Goal: Information Seeking & Learning: Learn about a topic

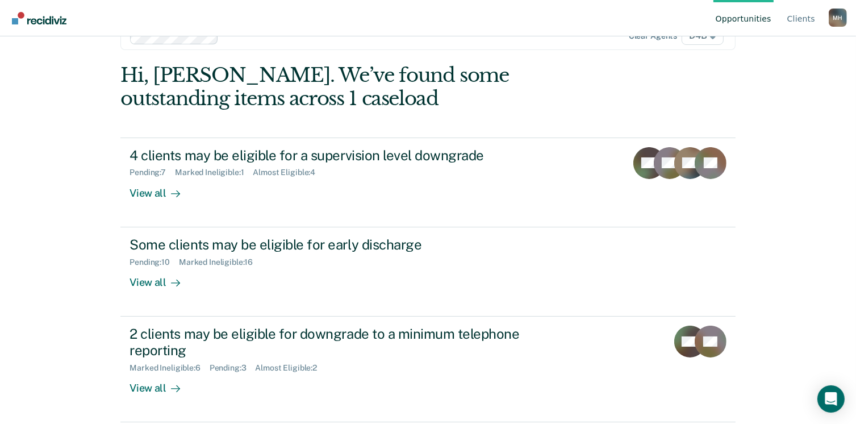
scroll to position [32, 0]
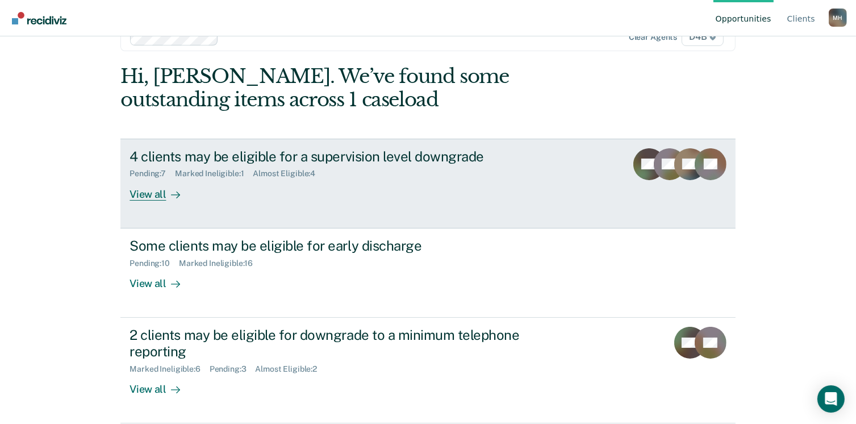
click at [149, 194] on div "View all" at bounding box center [162, 189] width 64 height 22
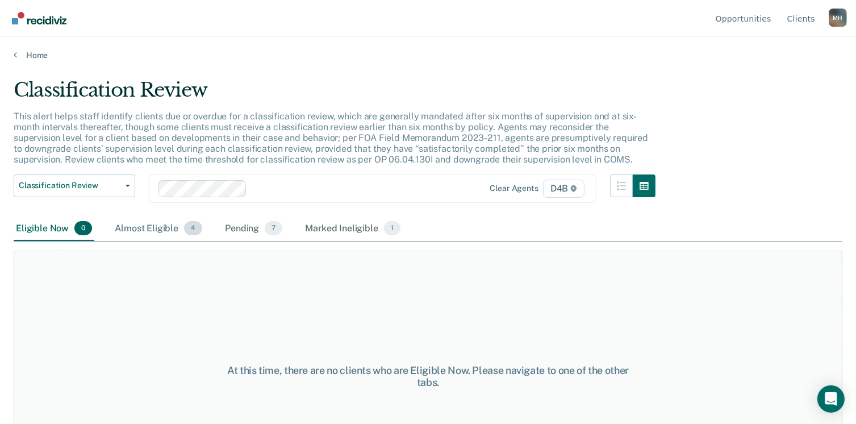
click at [160, 228] on div "Almost Eligible 4" at bounding box center [158, 228] width 92 height 25
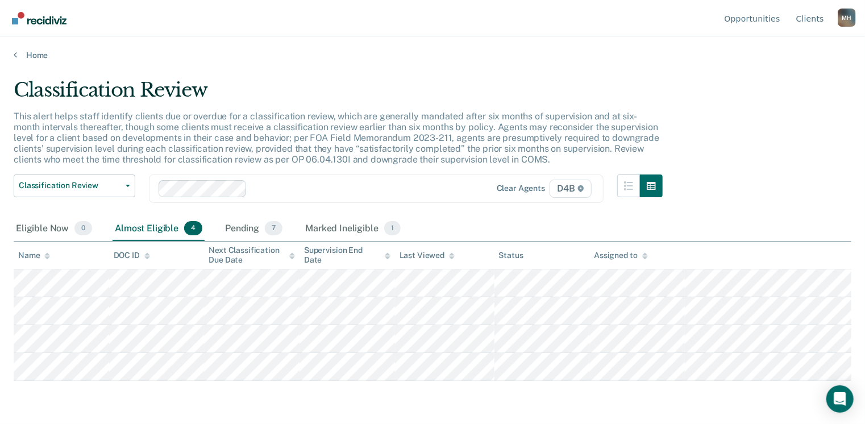
click at [762, 70] on main "Classification Review This alert helps staff identify clients due or overdue fo…" at bounding box center [432, 240] width 865 height 360
click at [26, 55] on link "Home" at bounding box center [432, 55] width 837 height 10
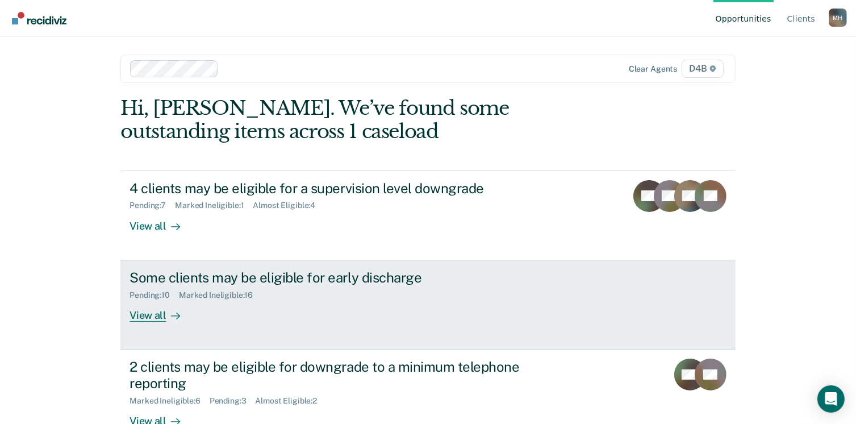
click at [143, 316] on div "View all" at bounding box center [162, 310] width 64 height 22
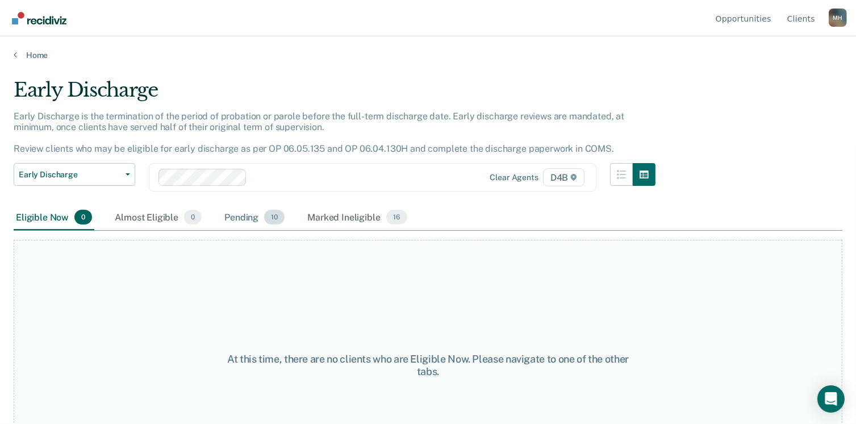
click at [242, 214] on div "Pending 10" at bounding box center [254, 217] width 65 height 25
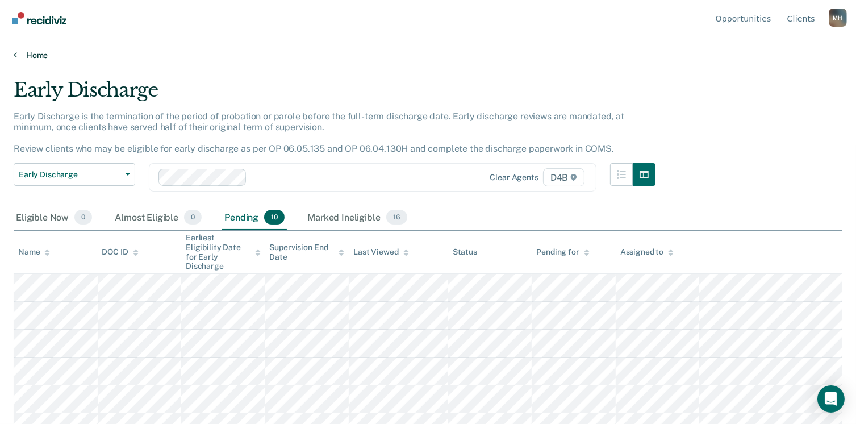
click at [34, 54] on link "Home" at bounding box center [428, 55] width 829 height 10
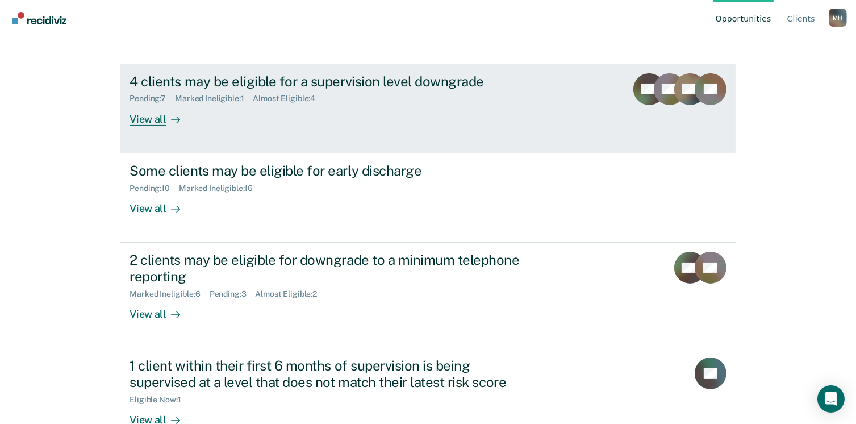
scroll to position [136, 0]
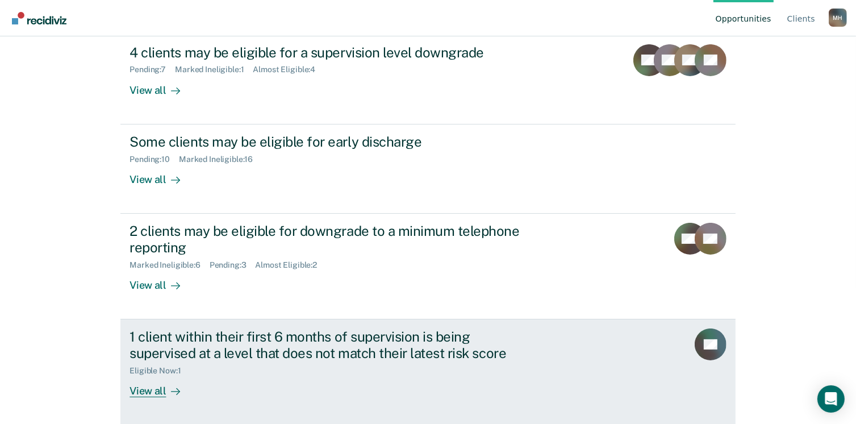
click at [145, 391] on div "View all" at bounding box center [162, 386] width 64 height 22
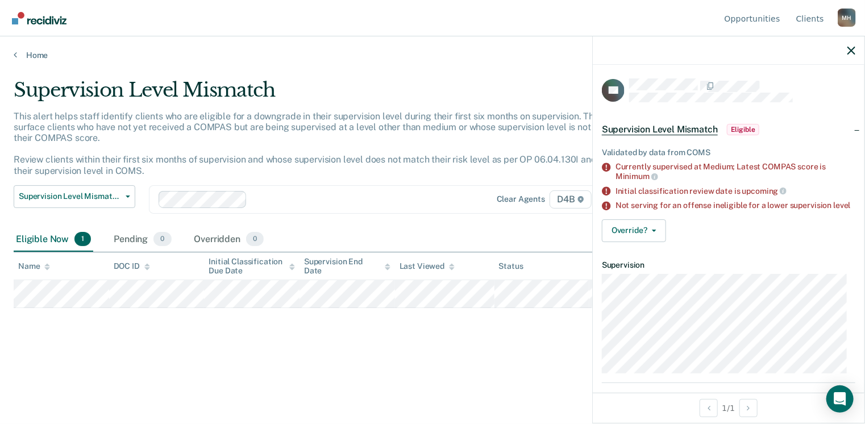
click at [632, 127] on span "Supervision Level Mismatch" at bounding box center [660, 129] width 116 height 11
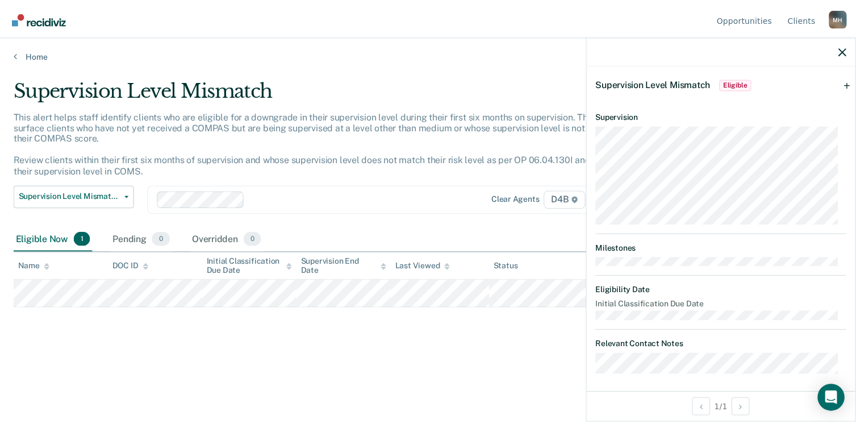
scroll to position [48, 0]
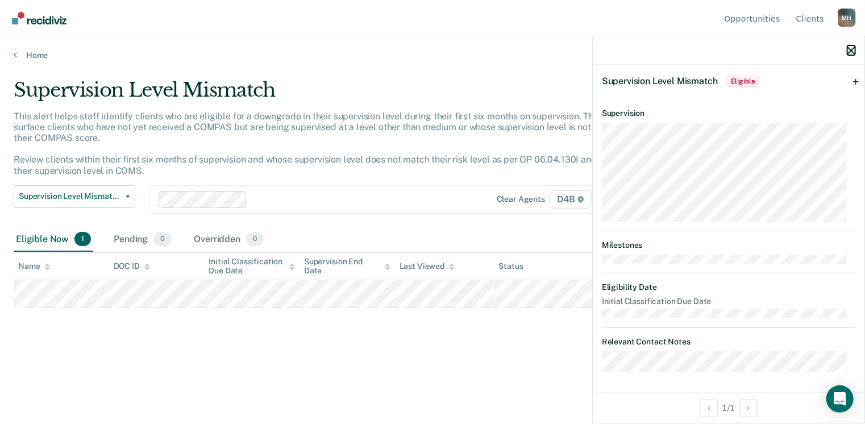
click at [850, 52] on icon "button" at bounding box center [851, 51] width 8 height 8
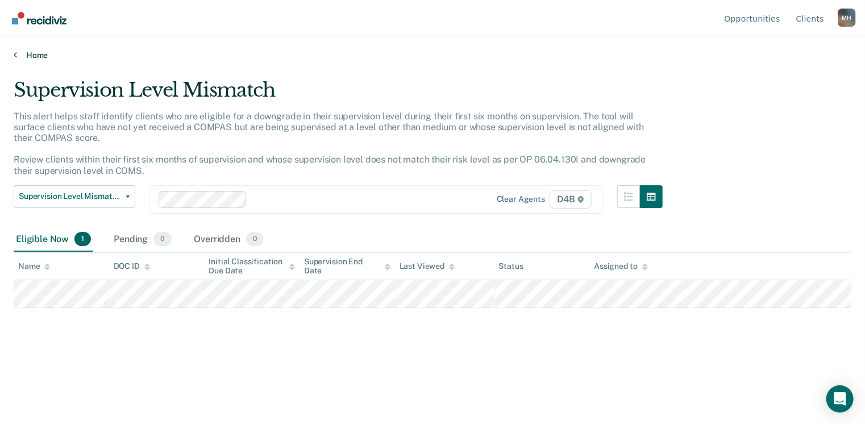
click at [29, 50] on link "Home" at bounding box center [432, 55] width 837 height 10
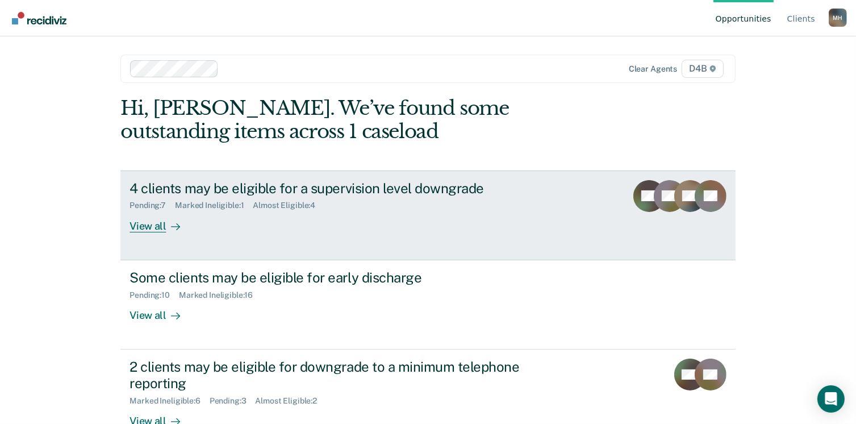
click at [245, 183] on div "4 clients may be eligible for a supervision level downgrade" at bounding box center [329, 188] width 399 height 16
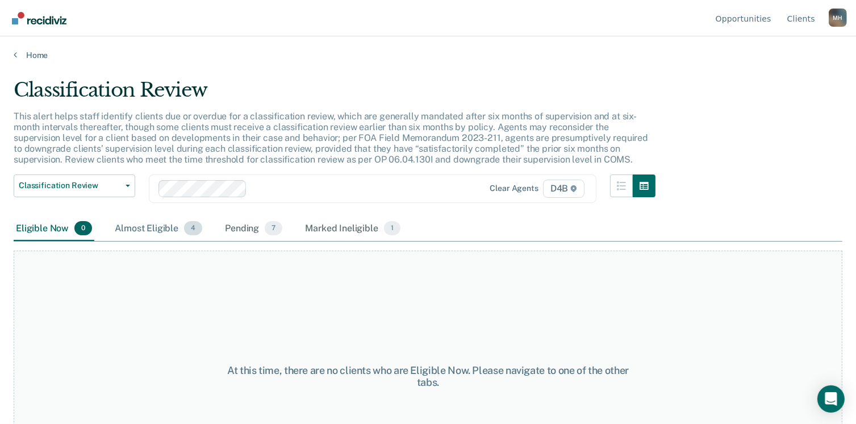
click at [158, 223] on div "Almost Eligible 4" at bounding box center [158, 228] width 92 height 25
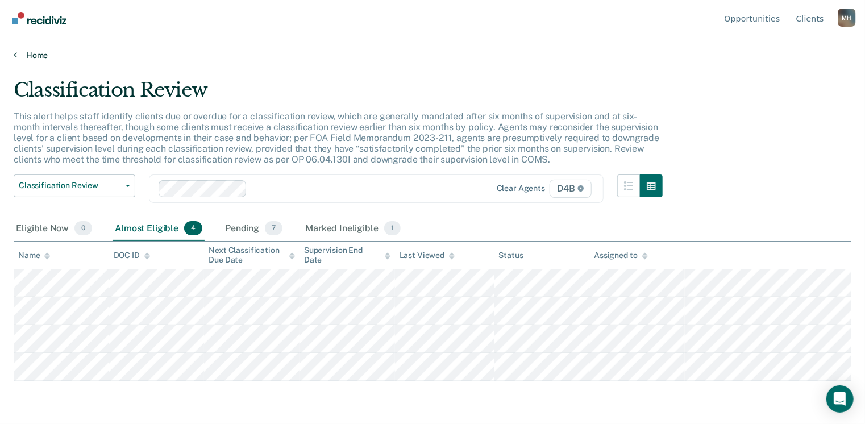
click at [30, 55] on link "Home" at bounding box center [432, 55] width 837 height 10
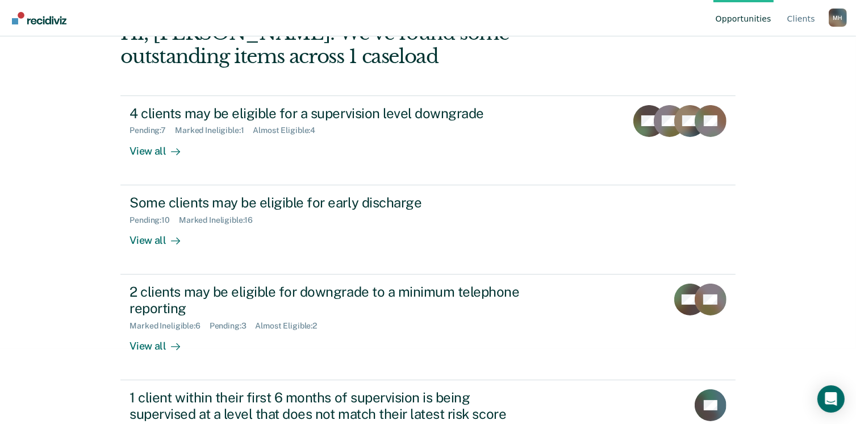
scroll to position [81, 0]
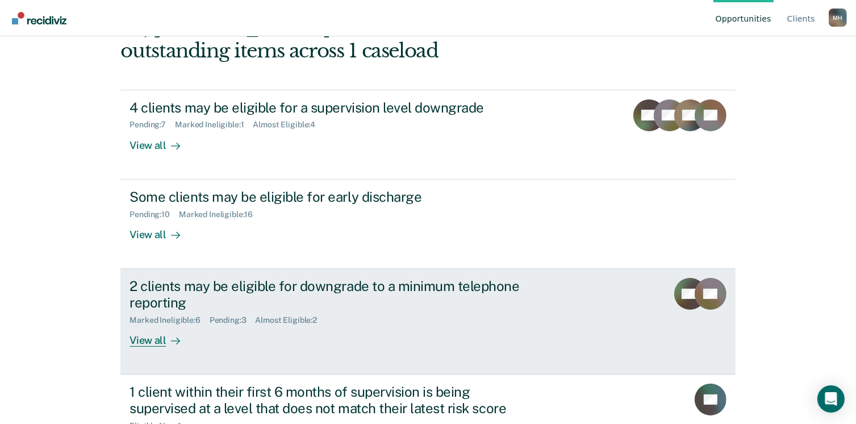
click at [152, 341] on div "View all" at bounding box center [162, 335] width 64 height 22
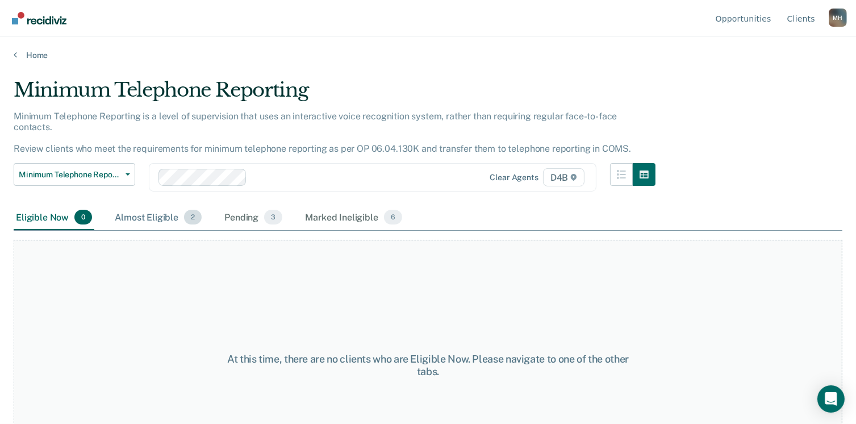
click at [170, 205] on div "Almost Eligible 2" at bounding box center [157, 217] width 91 height 25
